Goal: Task Accomplishment & Management: Use online tool/utility

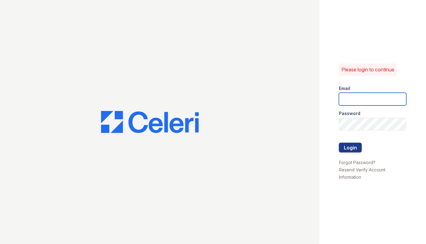
click at [349, 97] on input "email" at bounding box center [373, 99] width 68 height 13
type input "[EMAIL_ADDRESS][DOMAIN_NAME]"
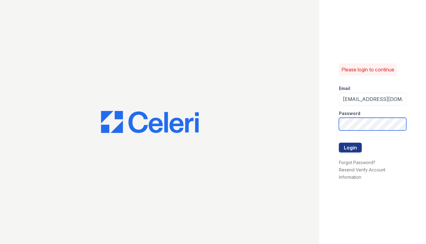
click at [339, 143] on button "Login" at bounding box center [350, 148] width 23 height 10
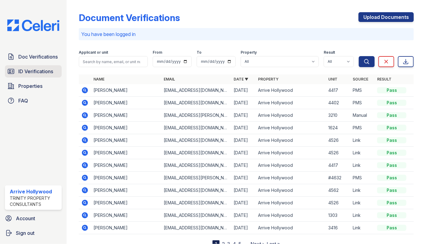
click at [36, 74] on span "ID Verifications" at bounding box center [35, 71] width 35 height 7
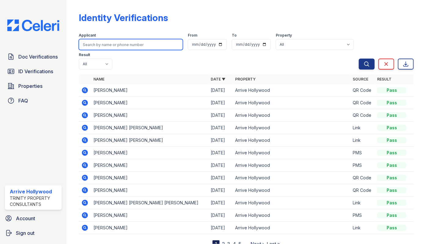
click at [102, 45] on input "search" at bounding box center [131, 44] width 104 height 11
type input "leila"
click at [359, 59] on button "Search" at bounding box center [367, 64] width 16 height 11
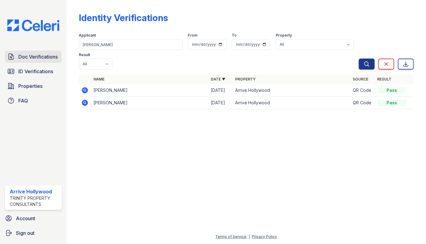
click at [20, 53] on span "Doc Verifications" at bounding box center [37, 56] width 39 height 7
